Goal: Use online tool/utility: Use online tool/utility

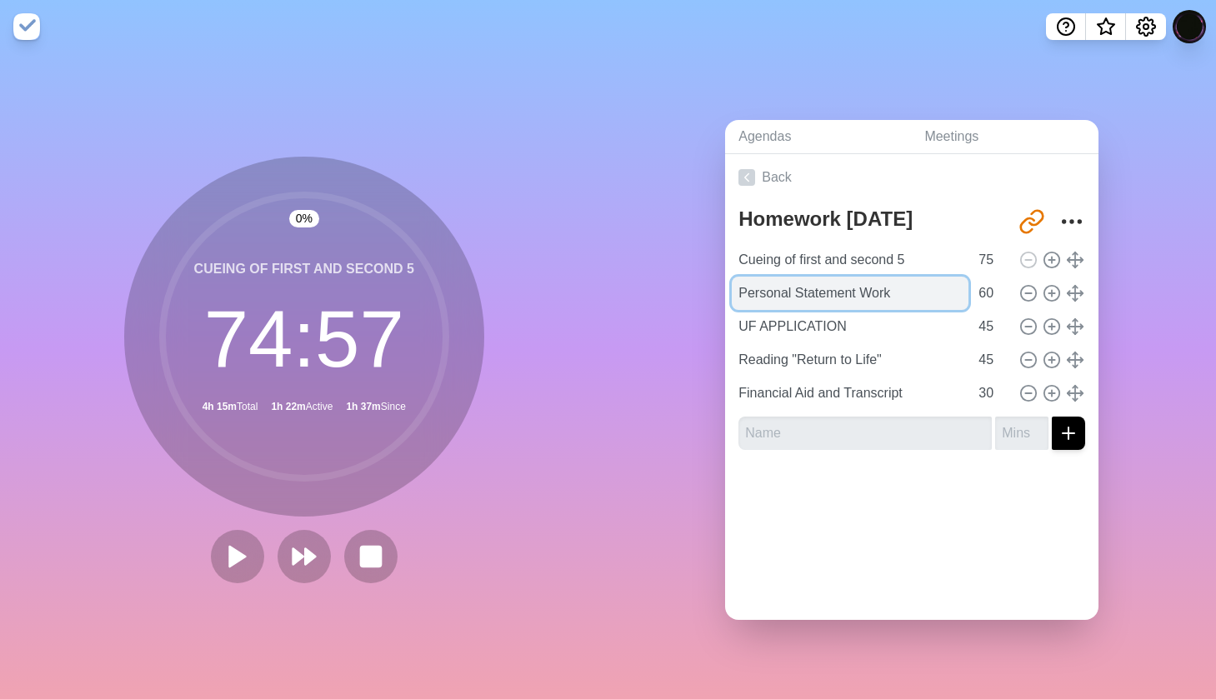
click at [913, 288] on input "Personal Statement Work" at bounding box center [850, 293] width 237 height 33
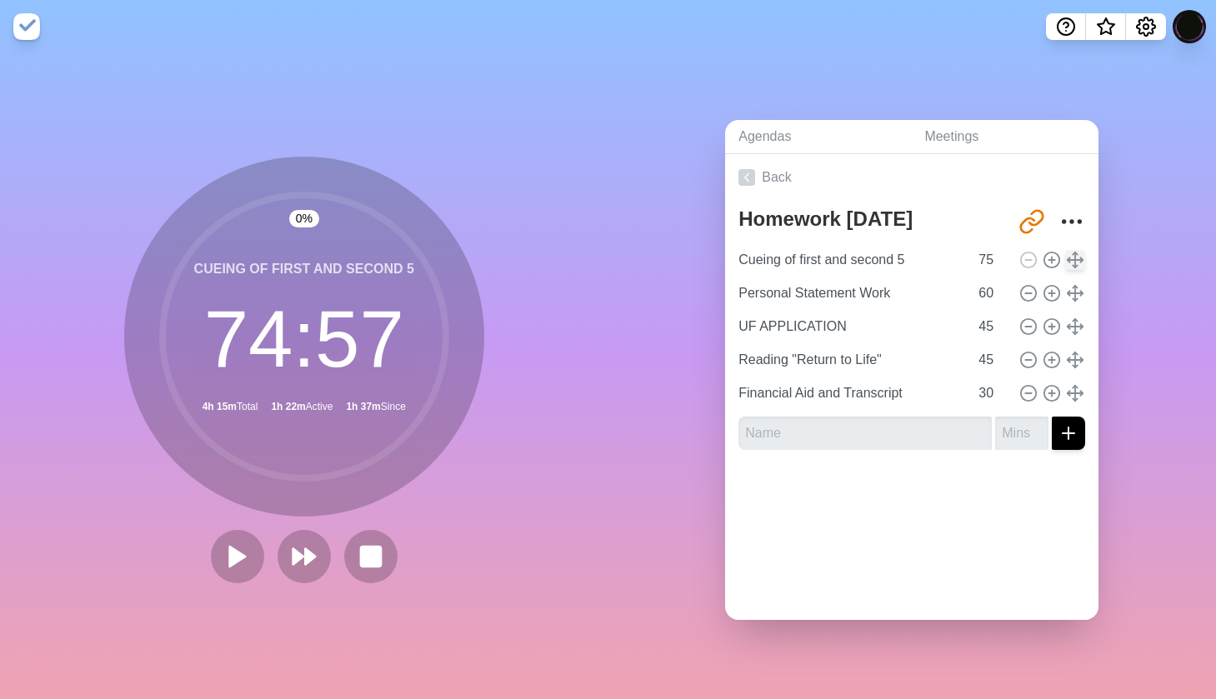
drag, startPoint x: 1077, startPoint y: 298, endPoint x: 1077, endPoint y: 268, distance: 30.0
click at [303, 562] on icon at bounding box center [304, 556] width 28 height 28
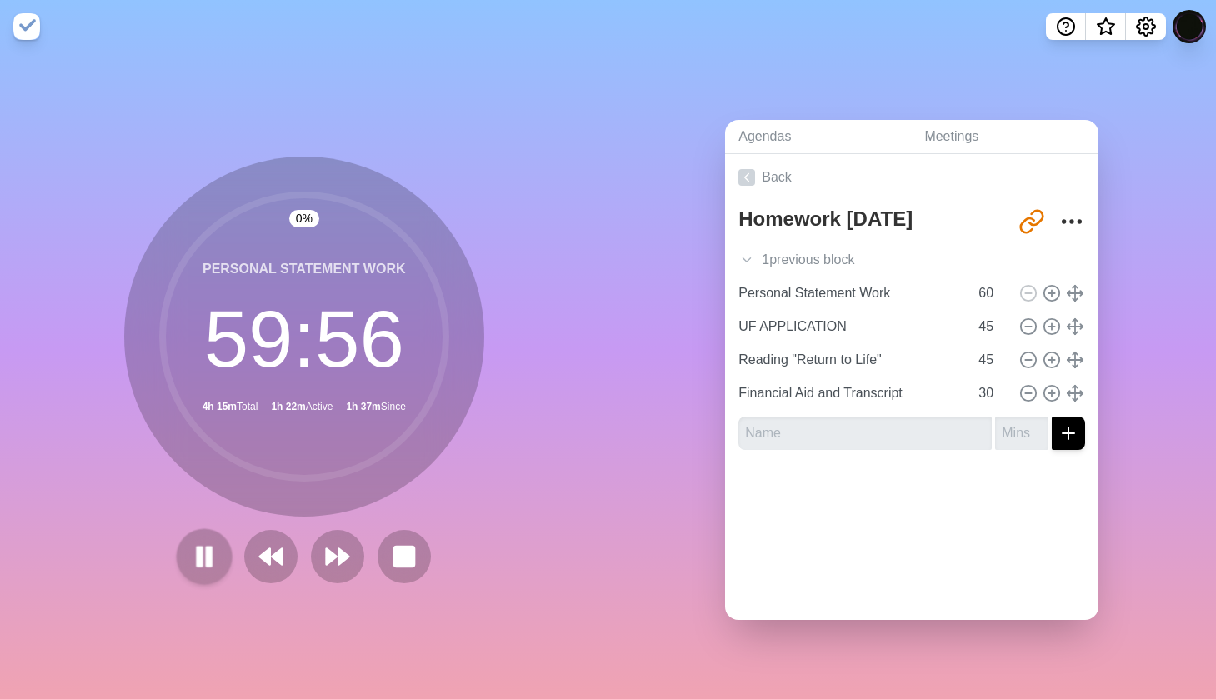
click at [202, 556] on rect at bounding box center [199, 556] width 5 height 18
click at [989, 292] on input "60" at bounding box center [992, 293] width 40 height 33
click at [1052, 290] on icon at bounding box center [1051, 293] width 18 height 18
type input "Personal Statement Work"
type input "60"
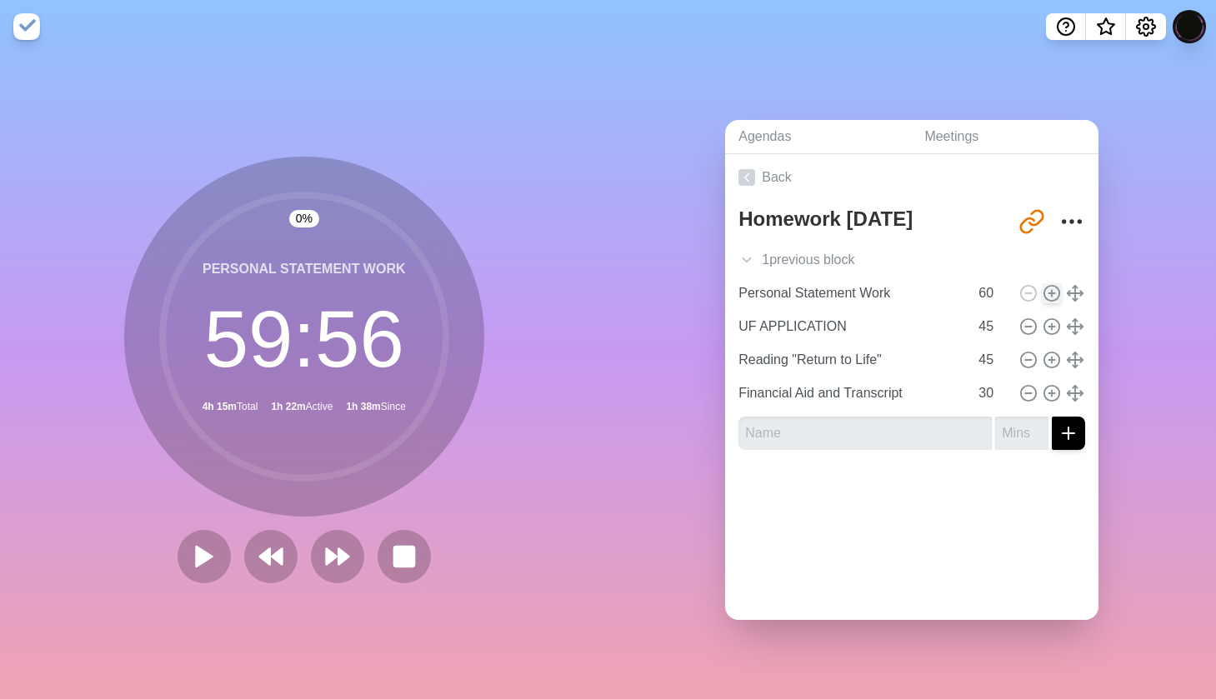
type input "UF APPLICATION"
type input "Reading "Return to Life""
type input "45"
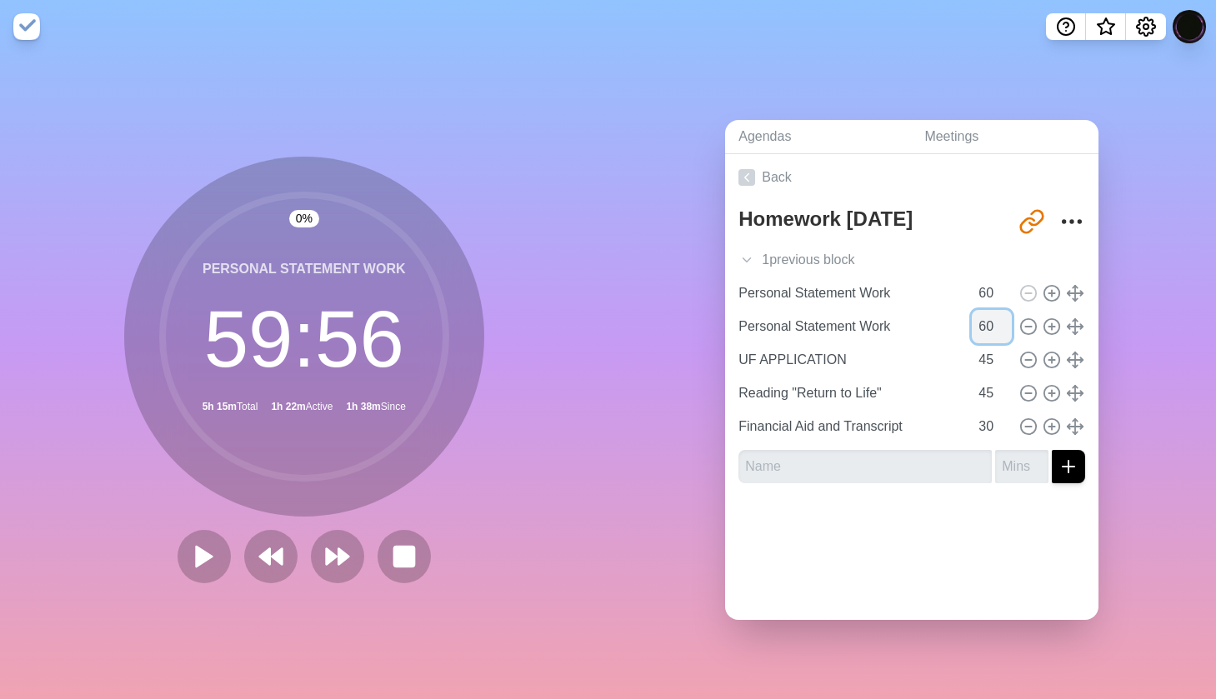
click at [987, 329] on input "60" at bounding box center [992, 326] width 40 height 33
click at [995, 330] on input "60" at bounding box center [992, 326] width 40 height 33
type input "6"
type input "4"
type input "35"
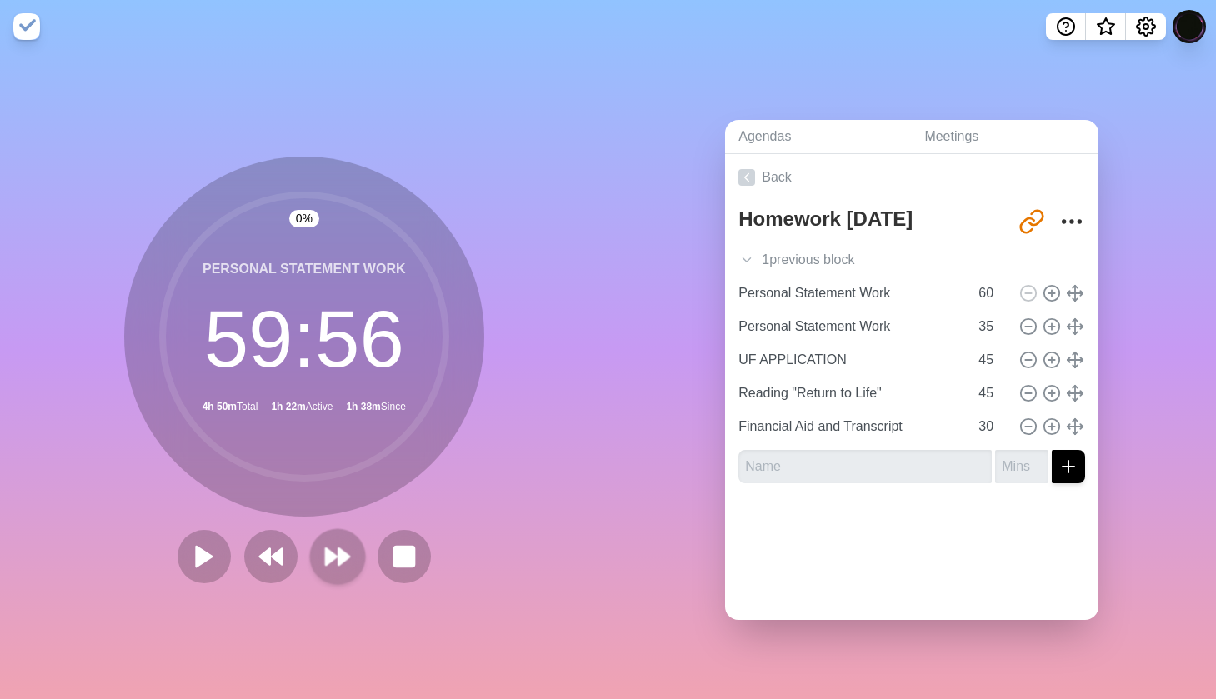
click at [327, 555] on polygon at bounding box center [331, 556] width 11 height 17
